Goal: Entertainment & Leisure: Consume media (video, audio)

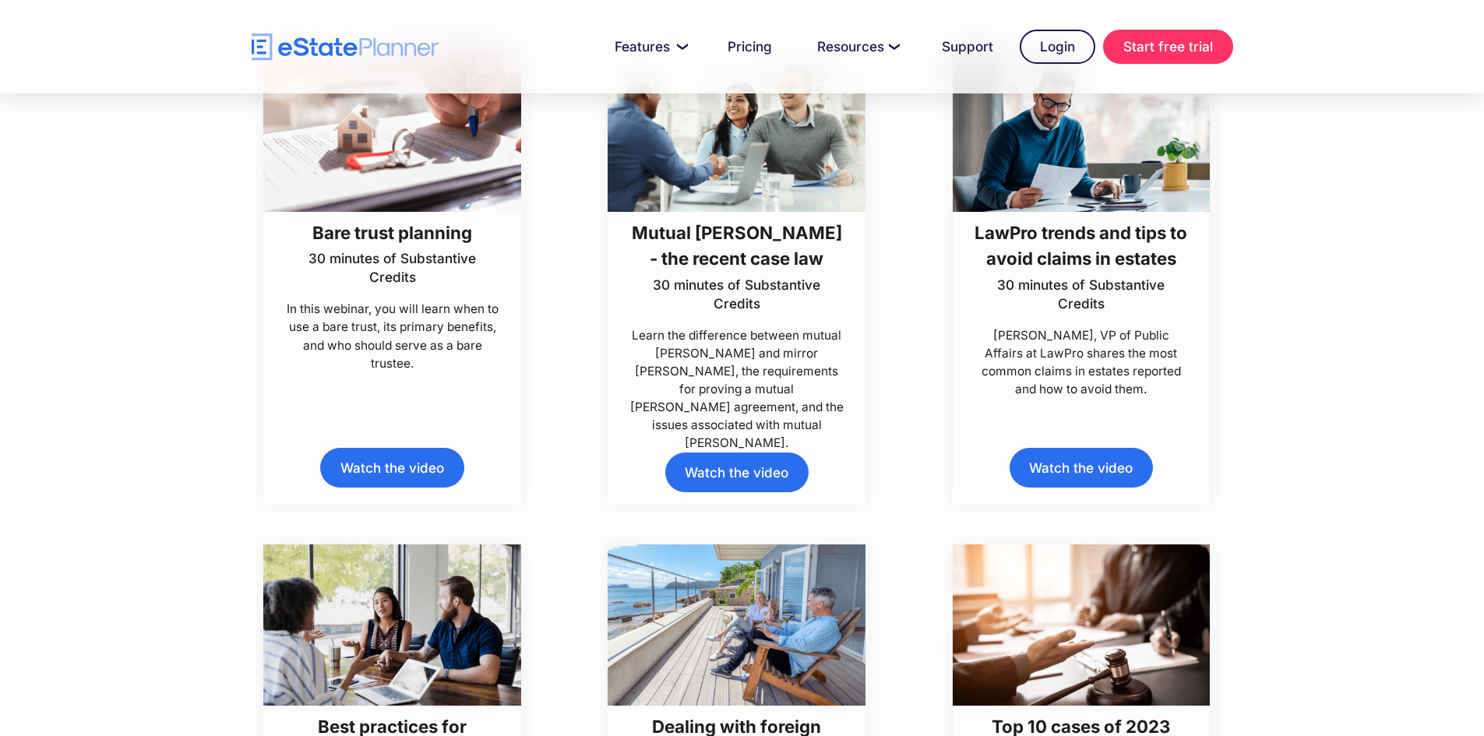
scroll to position [3932, 0]
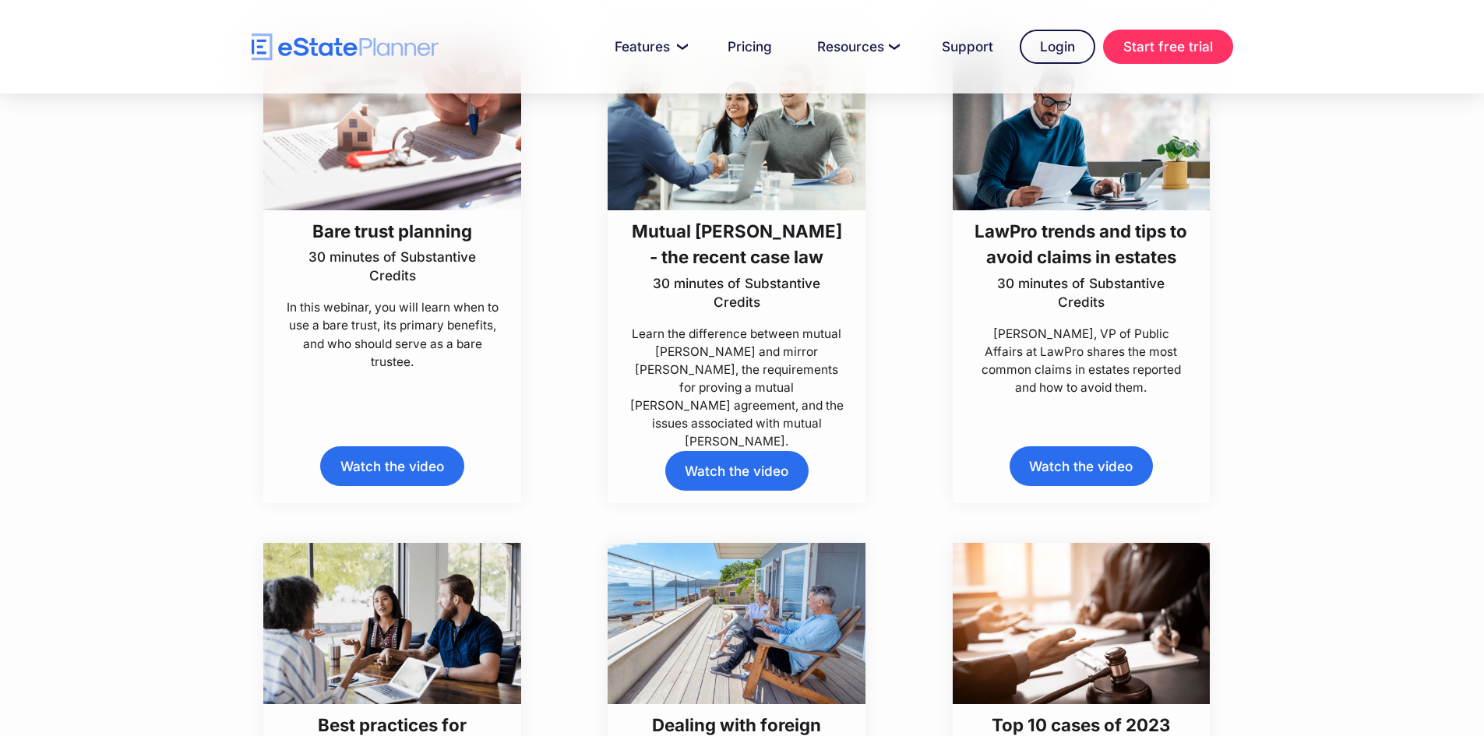
click at [723, 474] on link "Watch the video" at bounding box center [736, 471] width 143 height 40
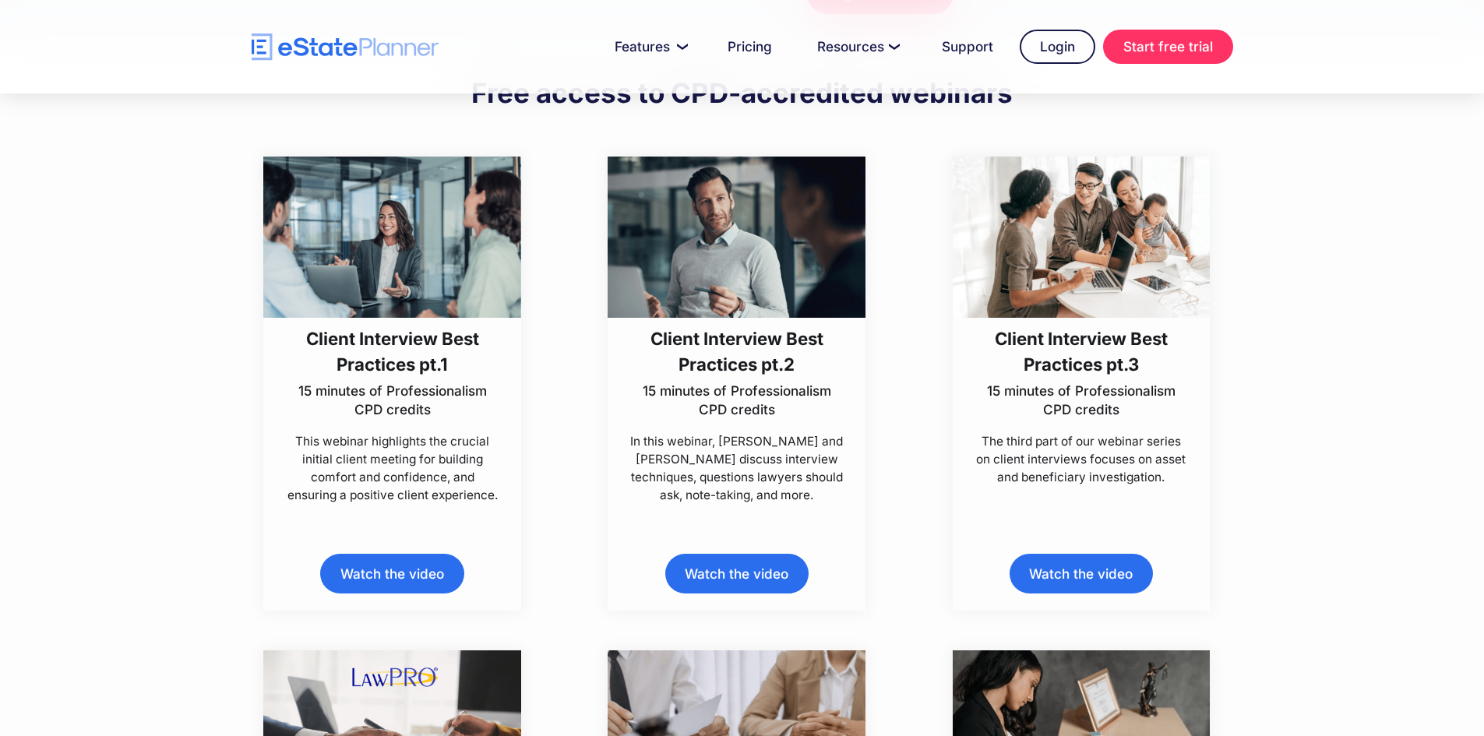
scroll to position [365, 0]
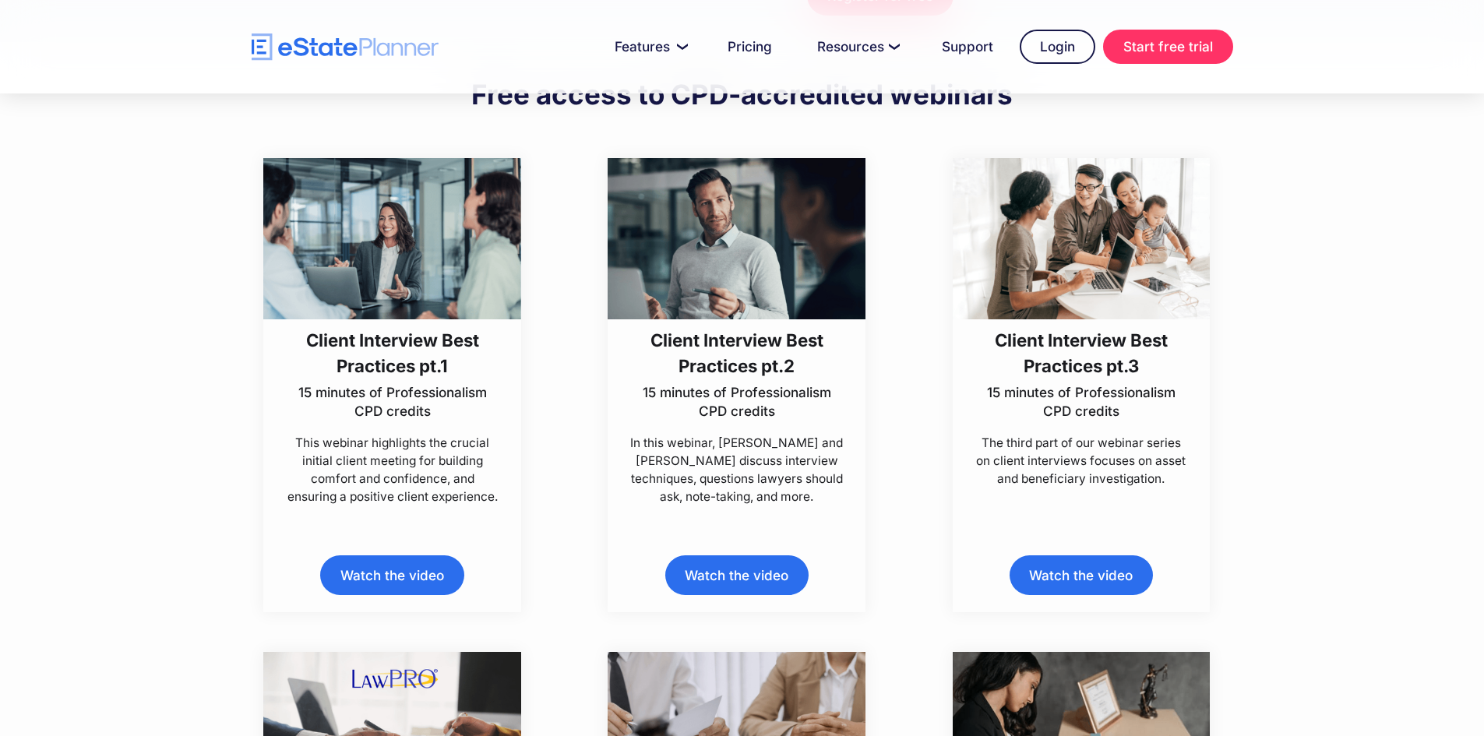
click at [400, 580] on link "Watch the video" at bounding box center [391, 575] width 143 height 40
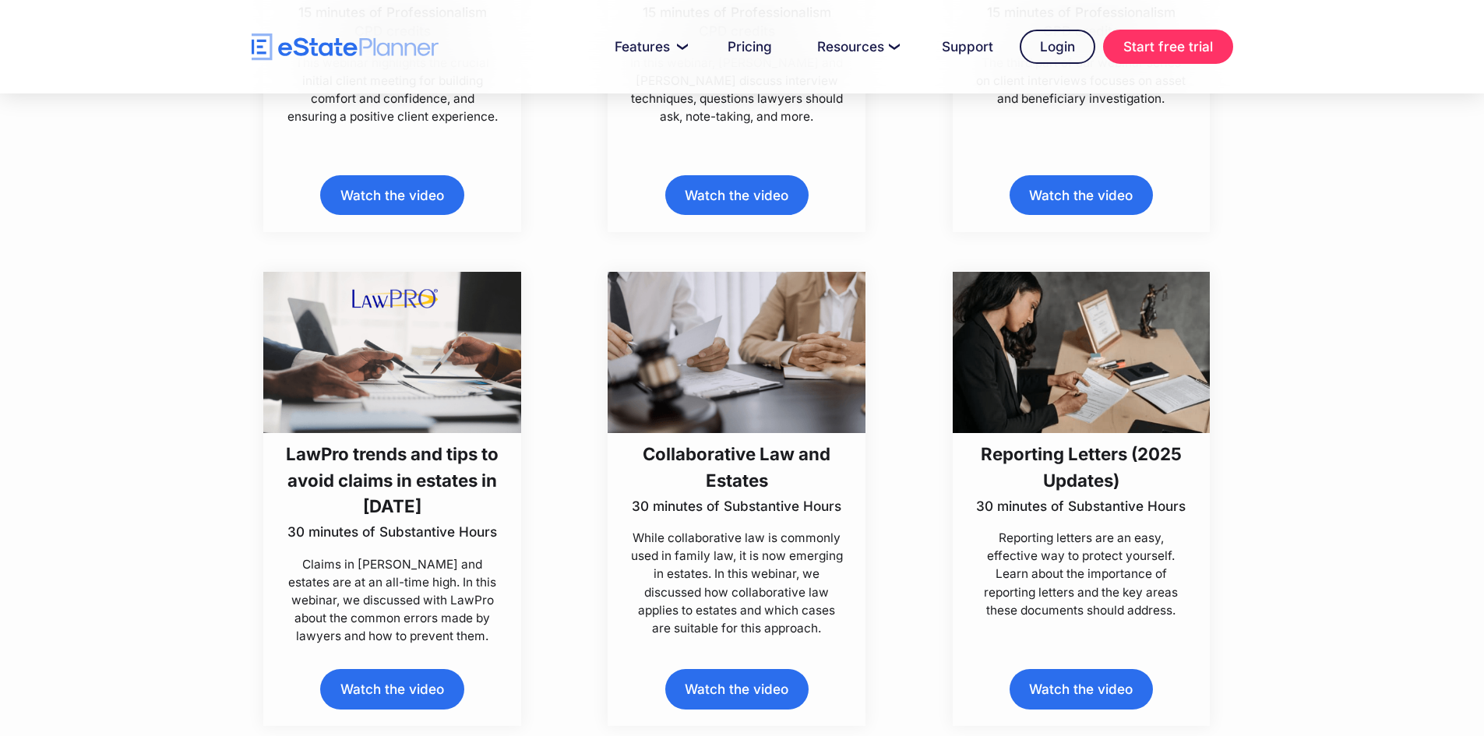
scroll to position [748, 0]
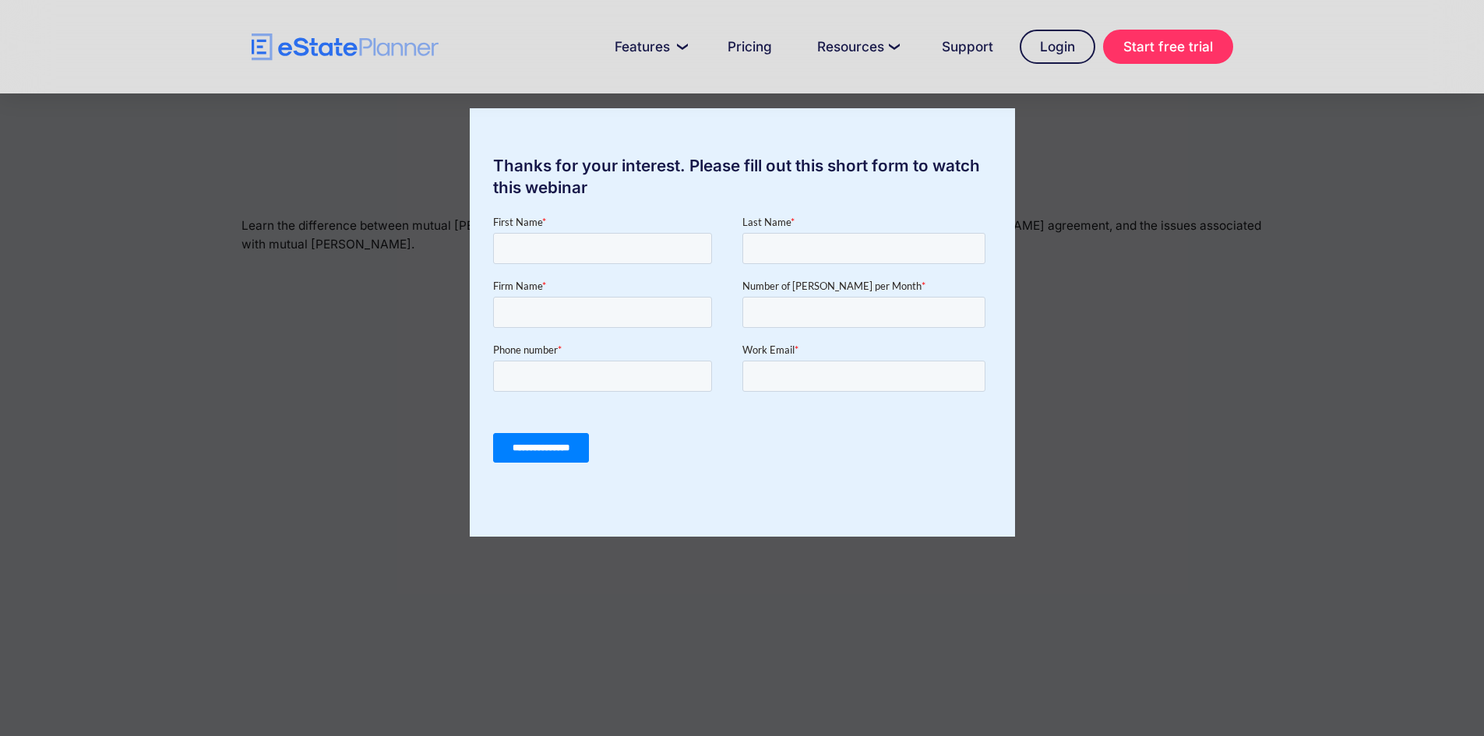
click at [557, 442] on input "**********" at bounding box center [540, 448] width 96 height 30
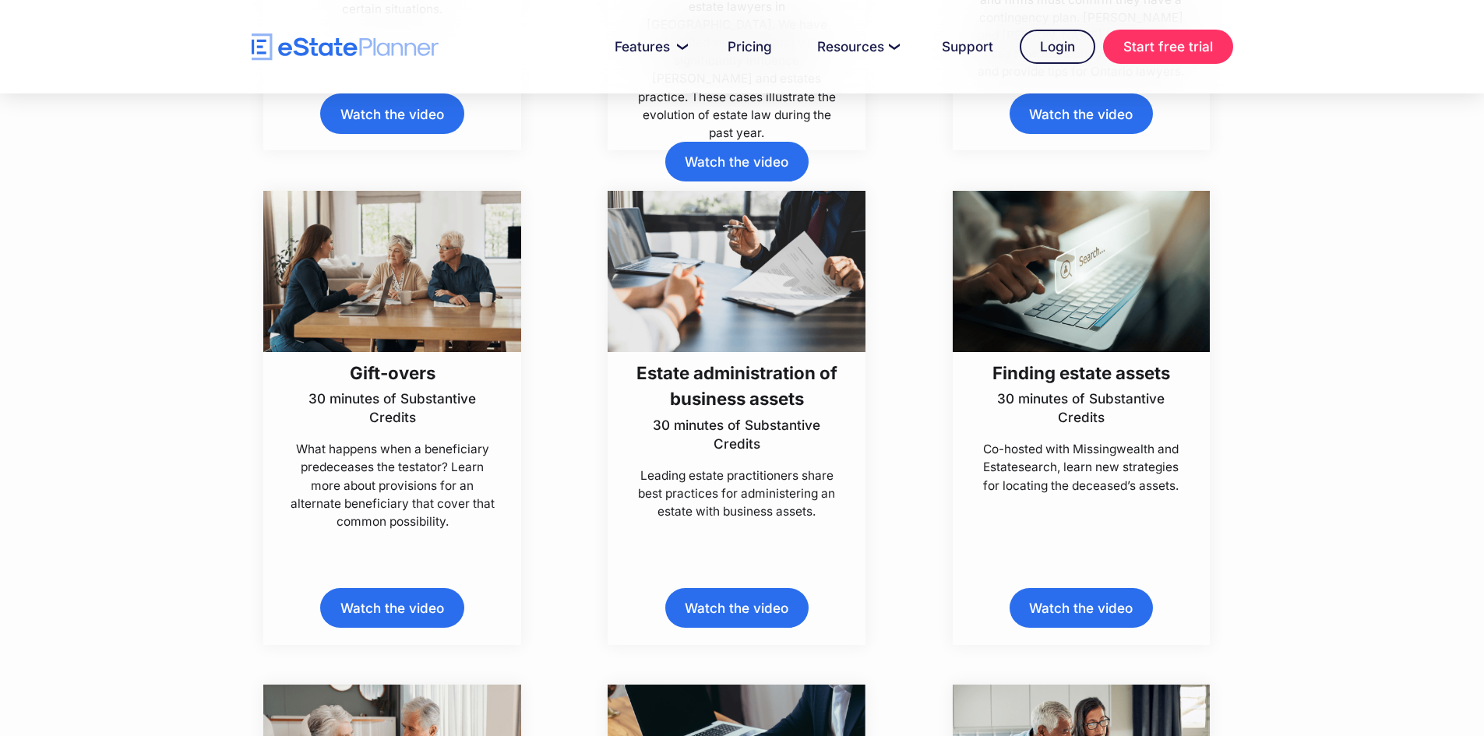
scroll to position [1819, 0]
